Goal: Task Accomplishment & Management: Use online tool/utility

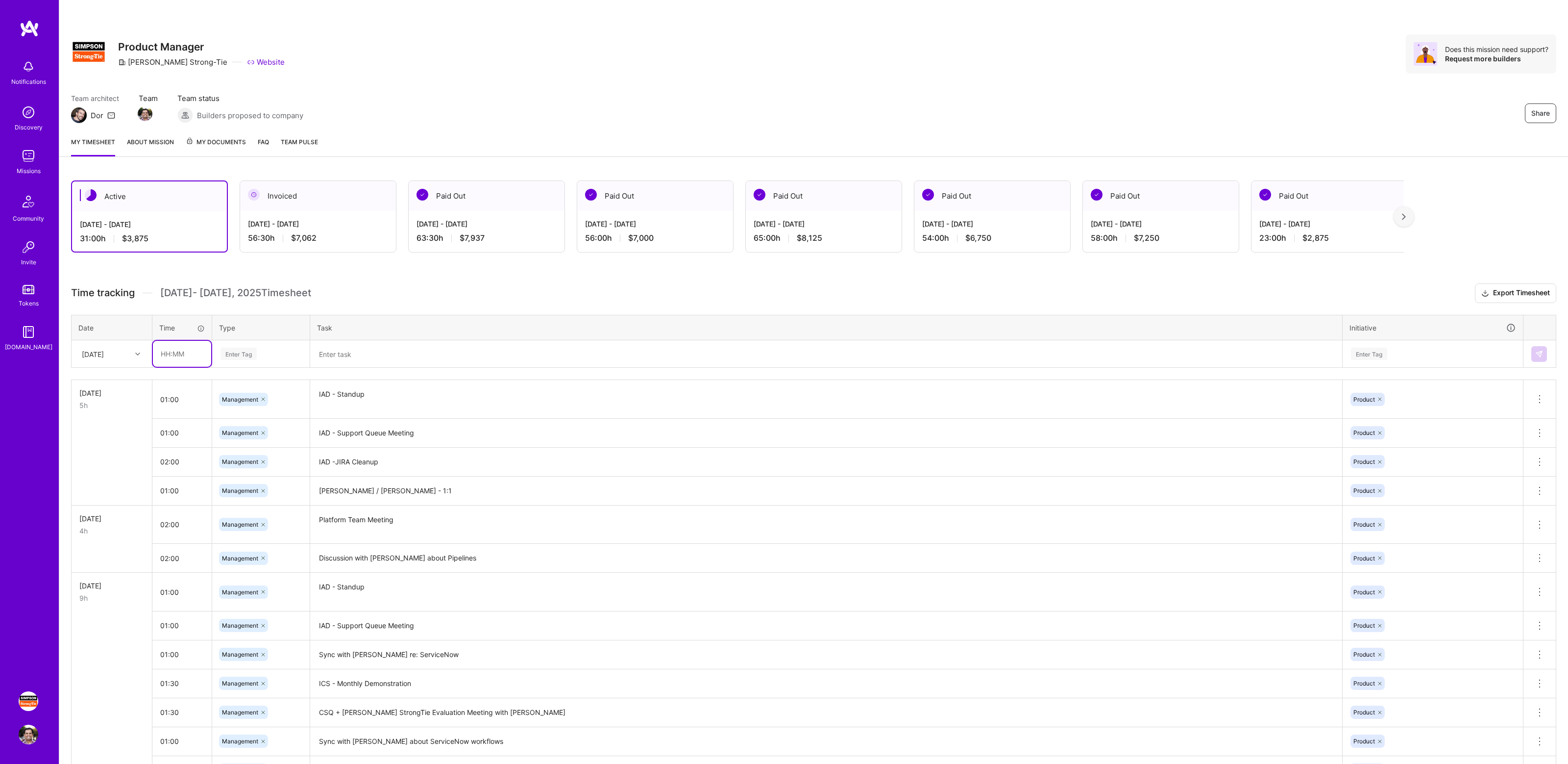
click at [191, 353] on input "text" at bounding box center [181, 353] width 58 height 26
type input "02:00"
type input "mana"
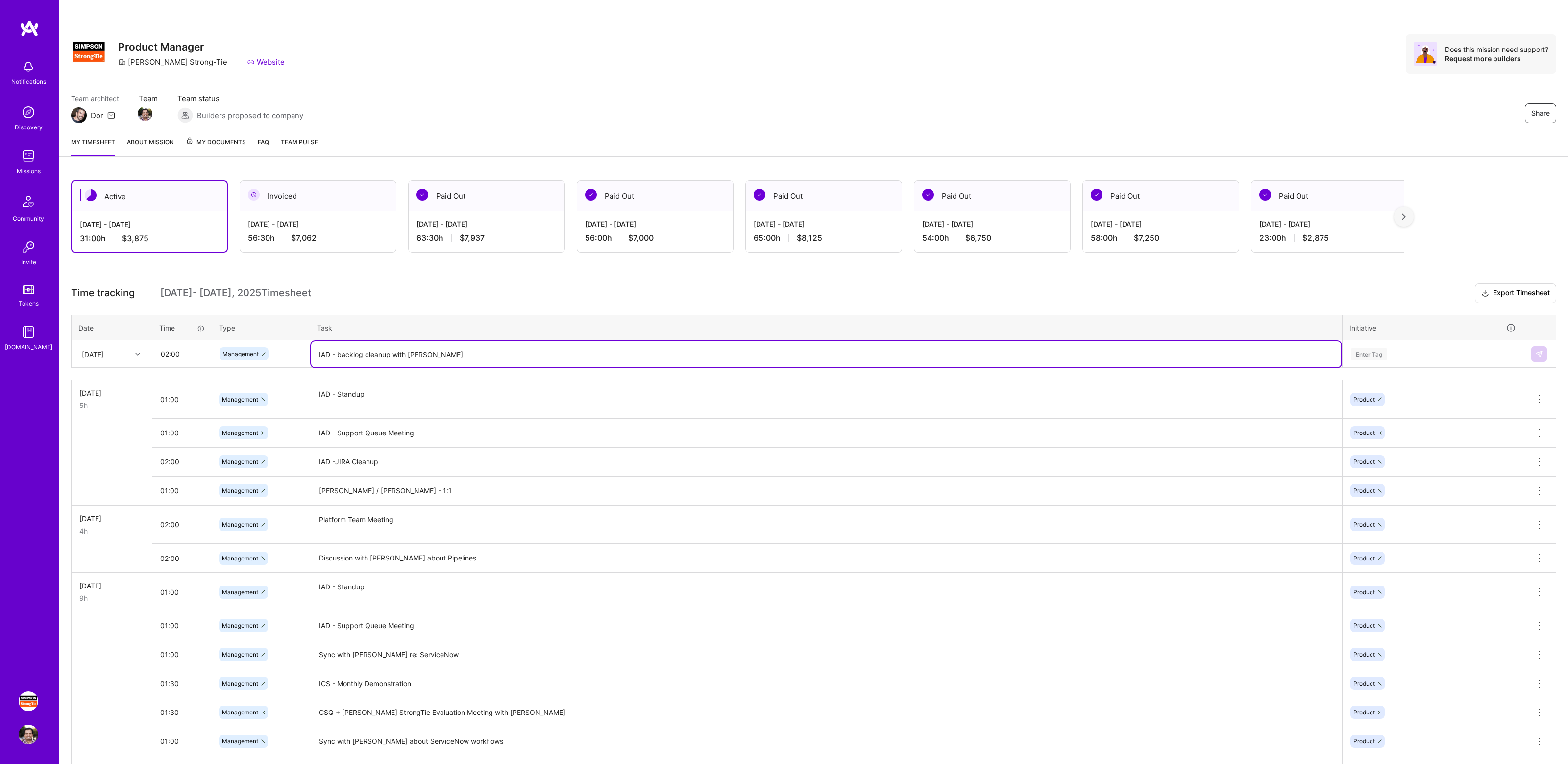
click at [340, 355] on textarea "IAD - backlog cleanup with Jim" at bounding box center [826, 354] width 1030 height 26
type textarea "IAD - Backlog cleanup with Jim"
click at [1393, 349] on div "Enter Tag" at bounding box center [1432, 353] width 166 height 13
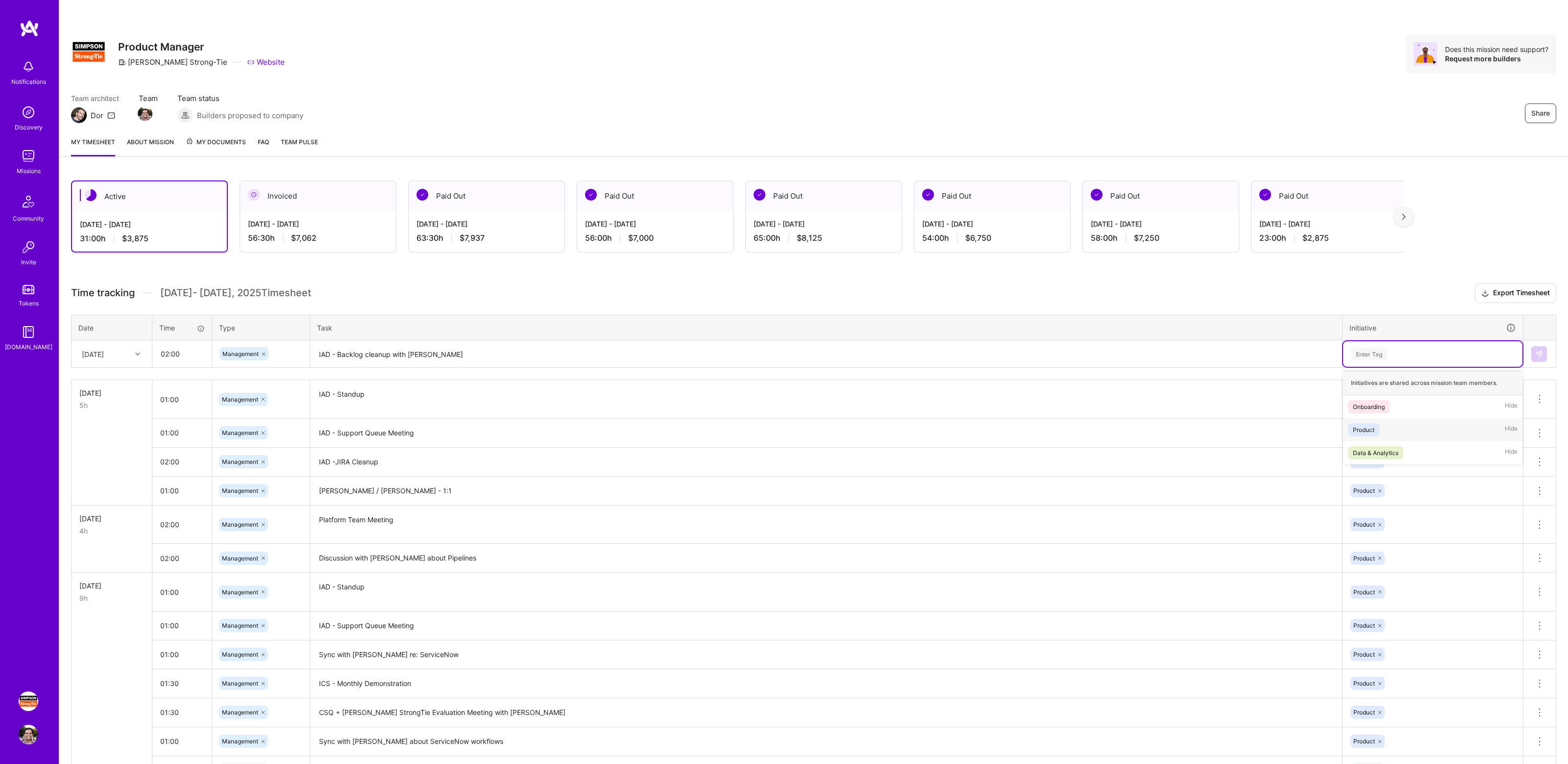
click at [1399, 428] on div "Product Hide" at bounding box center [1432, 429] width 179 height 23
click at [1540, 352] on img at bounding box center [1539, 354] width 8 height 8
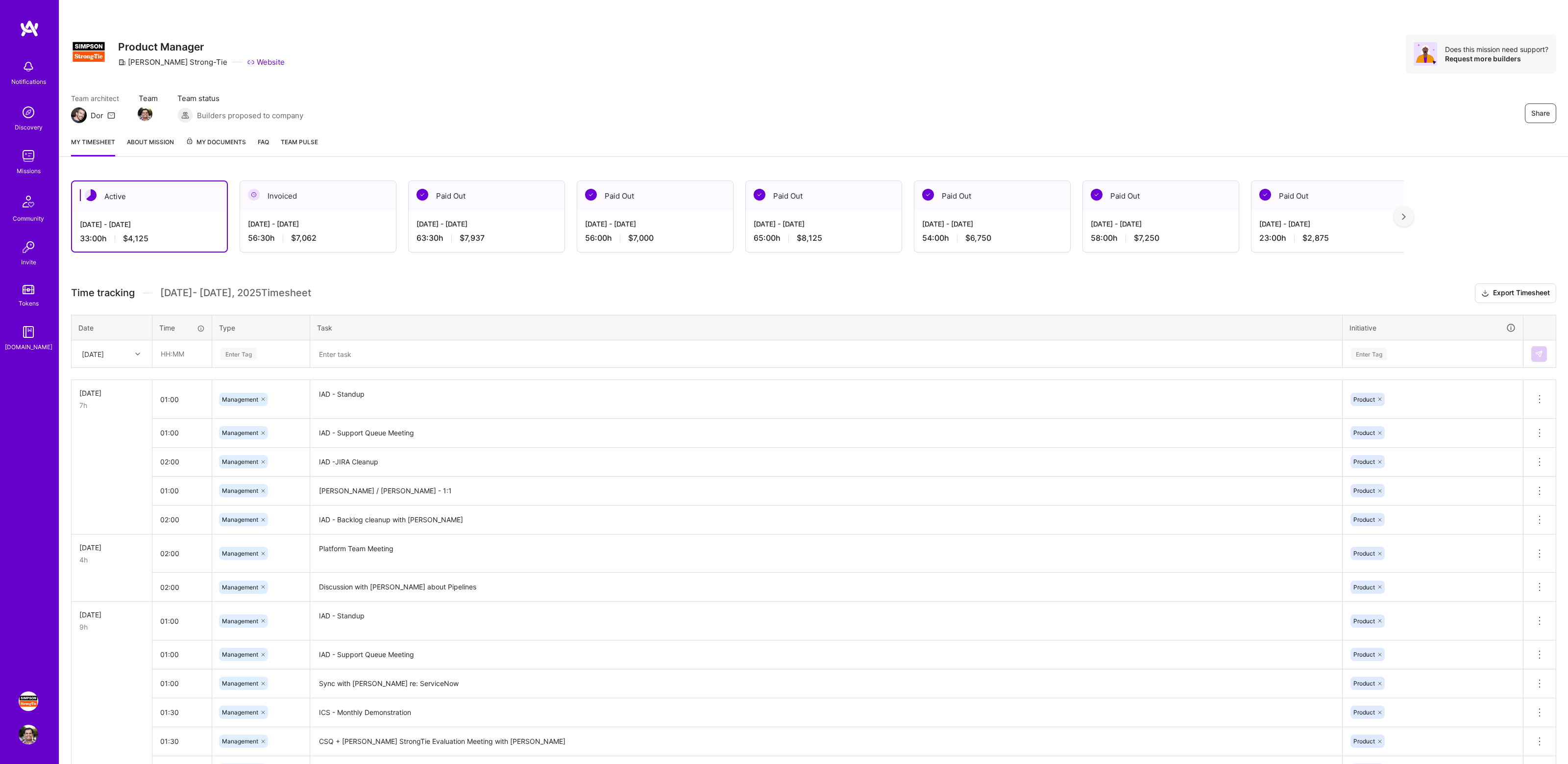
click at [993, 100] on div "Team architect Dor Team Team status Builders proposed to company Share" at bounding box center [813, 108] width 1485 height 30
